Goal: Find specific page/section: Find specific page/section

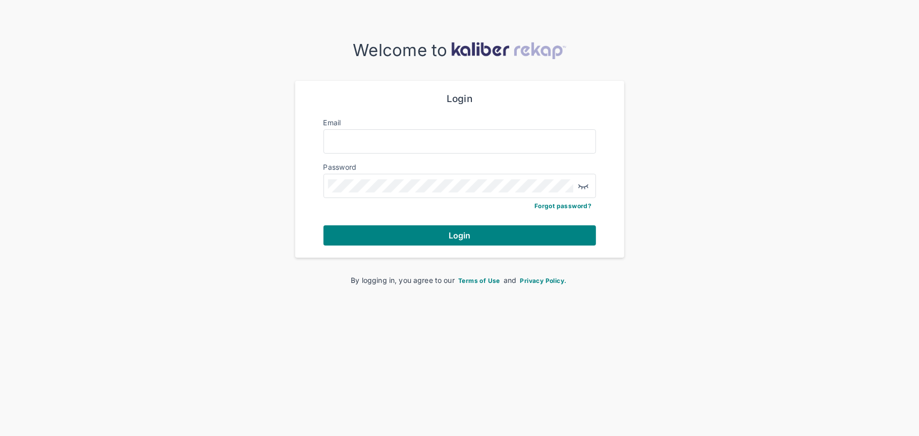
drag, startPoint x: 397, startPoint y: 125, endPoint x: 397, endPoint y: 135, distance: 10.1
click at [397, 131] on div "Email" at bounding box center [460, 135] width 273 height 36
click at [397, 135] on input "Email" at bounding box center [460, 141] width 264 height 13
type input "**********"
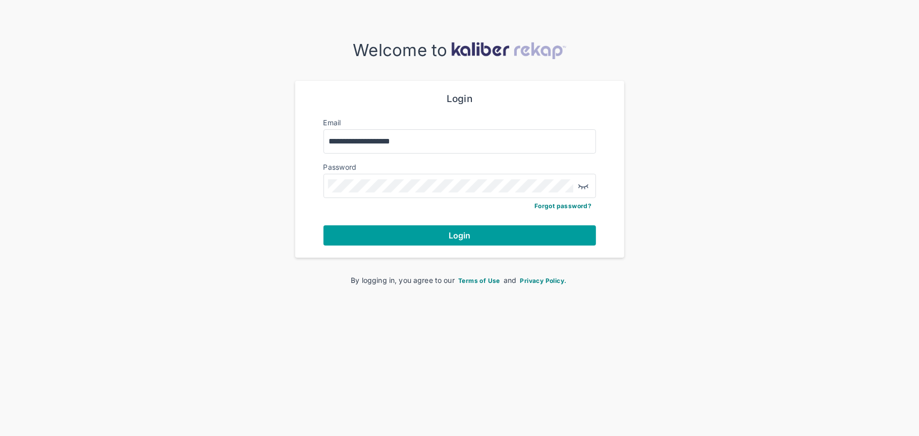
click at [473, 228] on button "Login" at bounding box center [460, 235] width 273 height 20
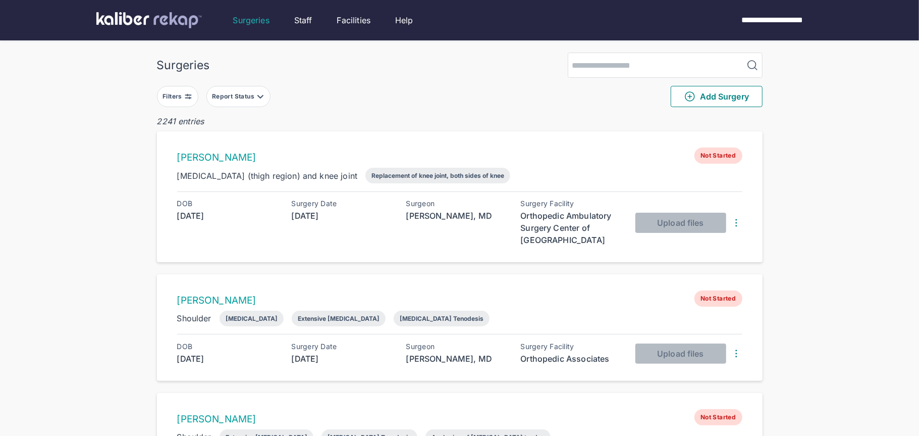
click at [179, 97] on div "Filters" at bounding box center [174, 96] width 22 height 8
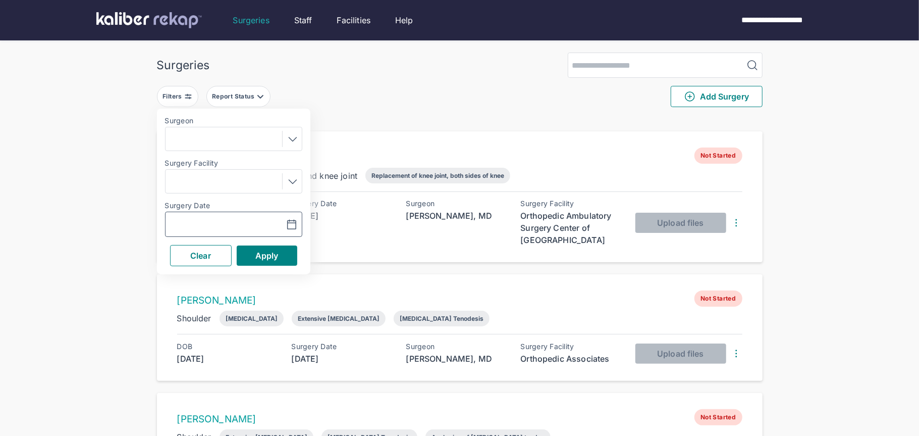
click at [292, 230] on button "button" at bounding box center [267, 224] width 70 height 23
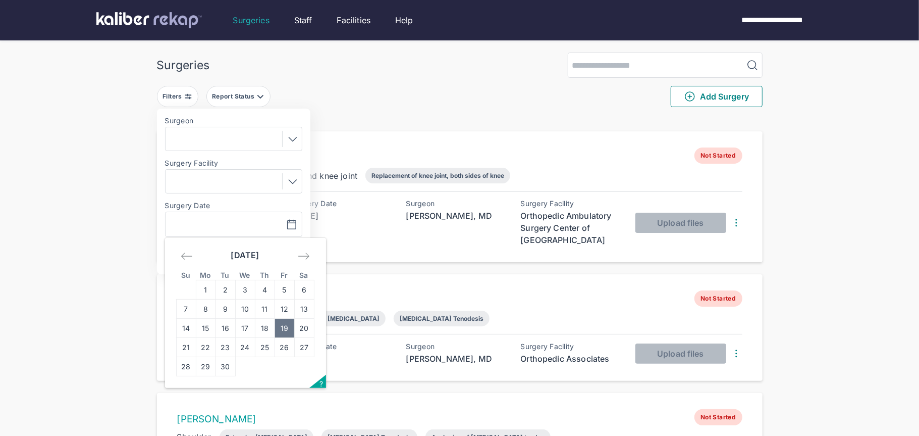
click at [291, 334] on td "19" at bounding box center [285, 328] width 20 height 19
type input "**********"
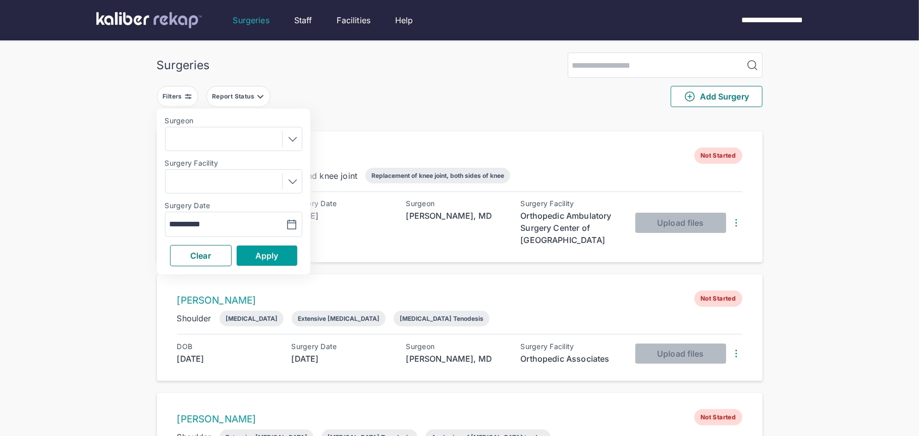
click at [283, 260] on button "Apply" at bounding box center [267, 255] width 61 height 20
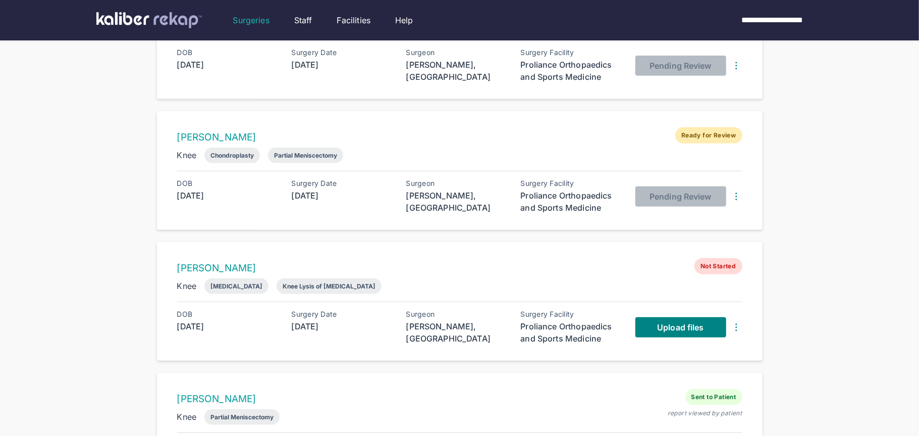
scroll to position [278, 0]
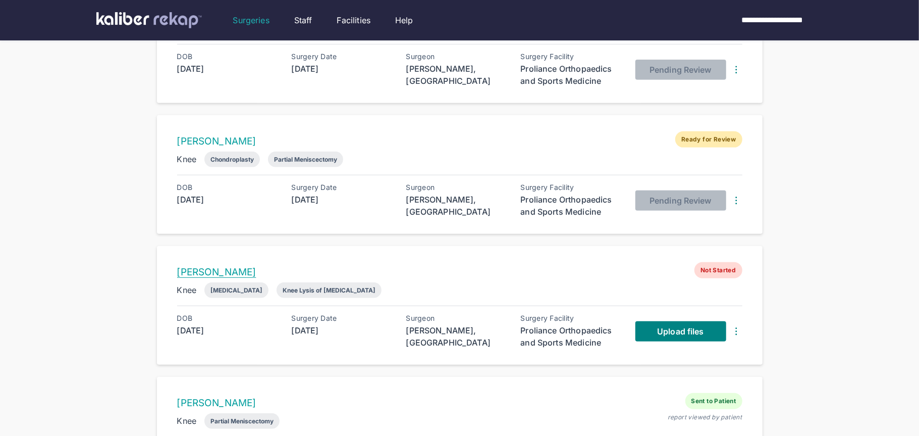
click at [200, 269] on link "[PERSON_NAME]" at bounding box center [216, 272] width 79 height 12
